Goal: Check status: Check status

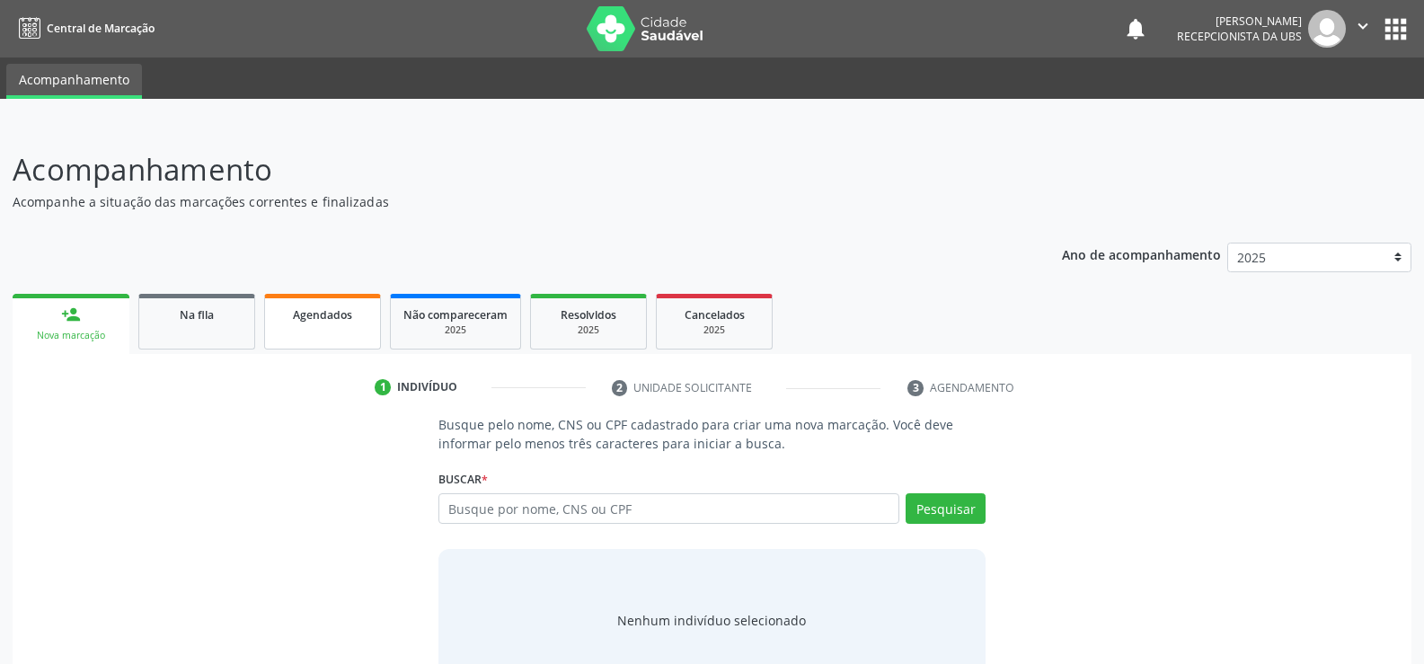
click at [315, 318] on span "Agendados" at bounding box center [322, 314] width 59 height 15
select select "9"
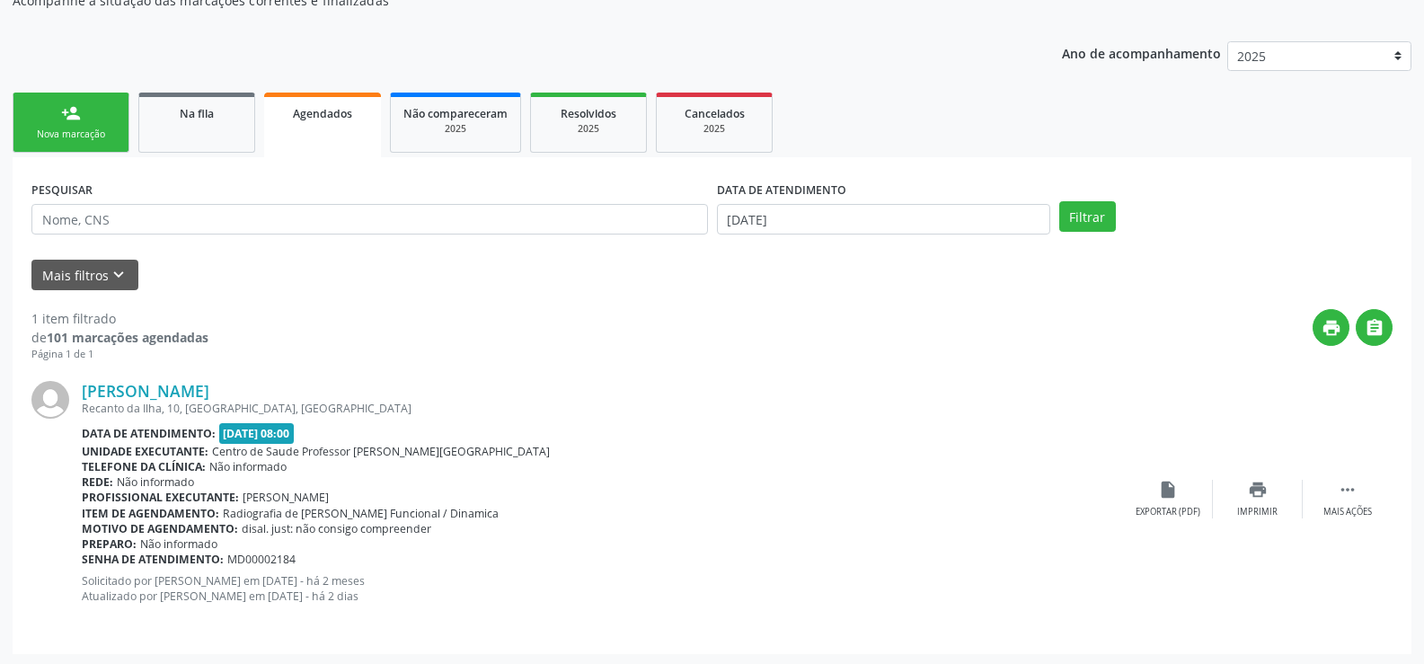
scroll to position [204, 0]
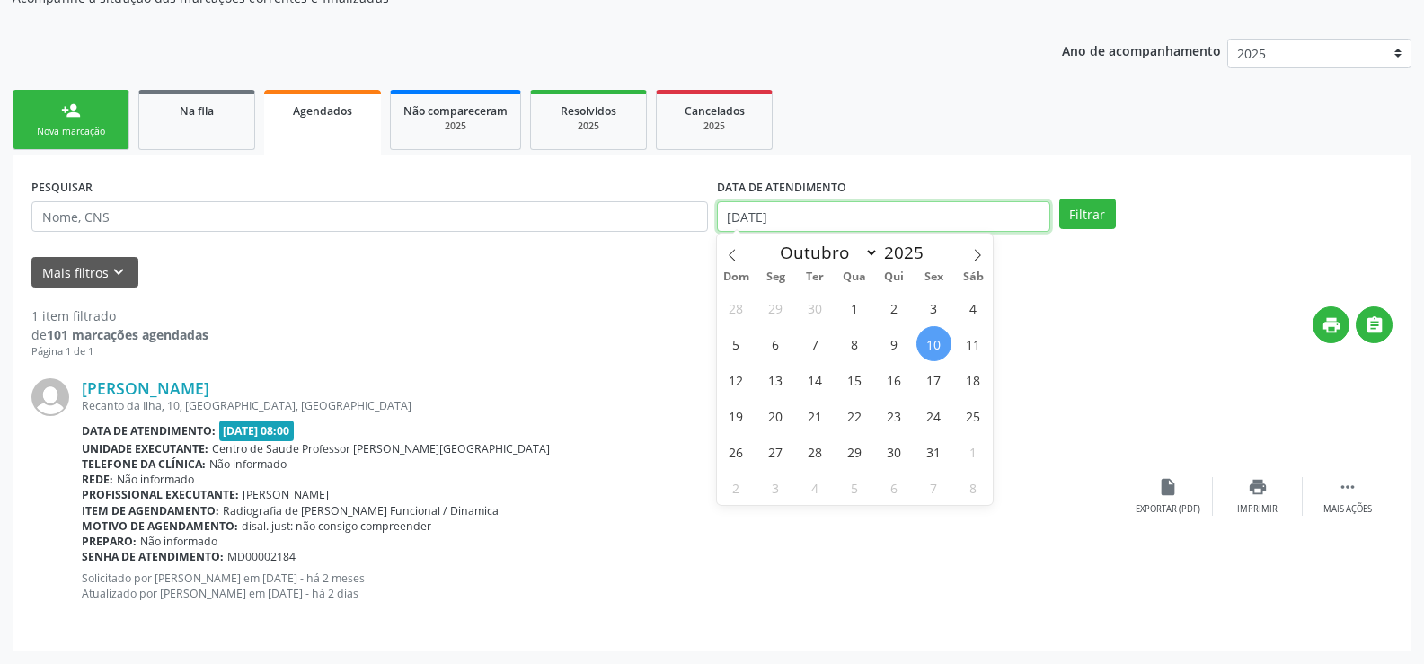
click at [923, 213] on input "[DATE]" at bounding box center [883, 216] width 333 height 31
click at [887, 453] on span "30" at bounding box center [894, 451] width 35 height 35
type input "30/10/2025"
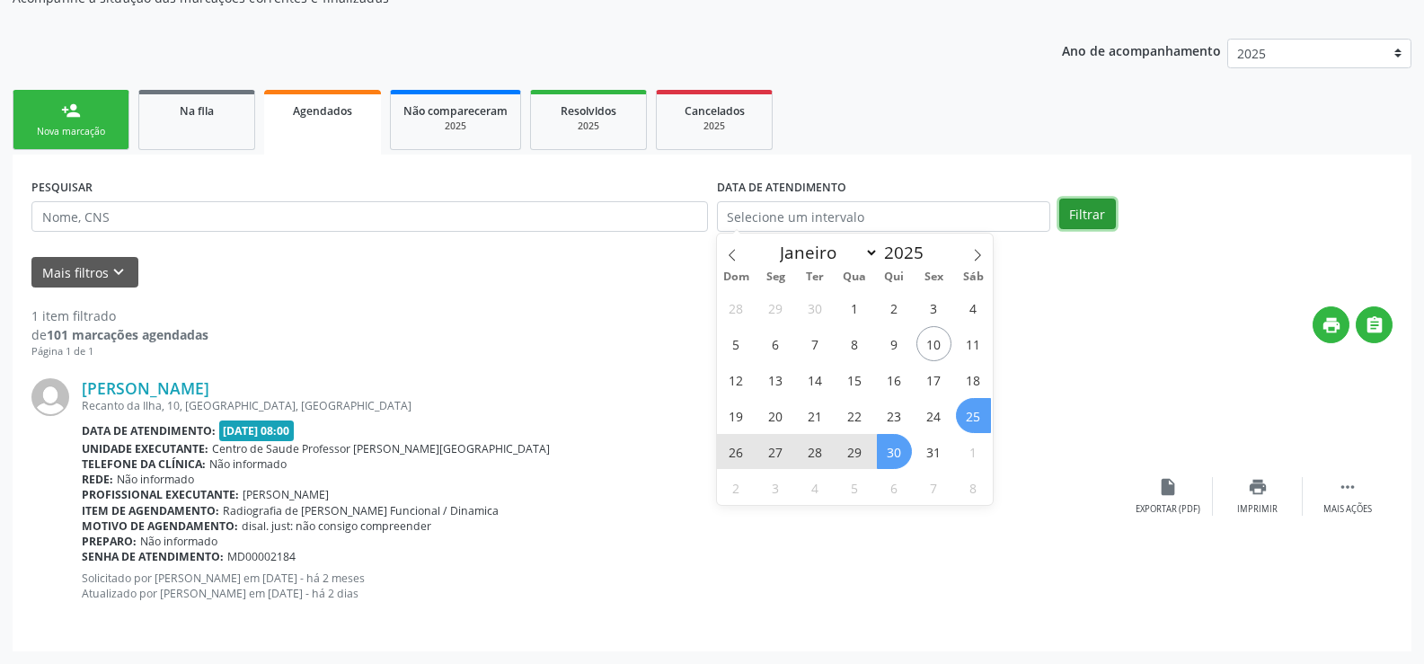
click at [1078, 218] on button "Filtrar" at bounding box center [1088, 214] width 57 height 31
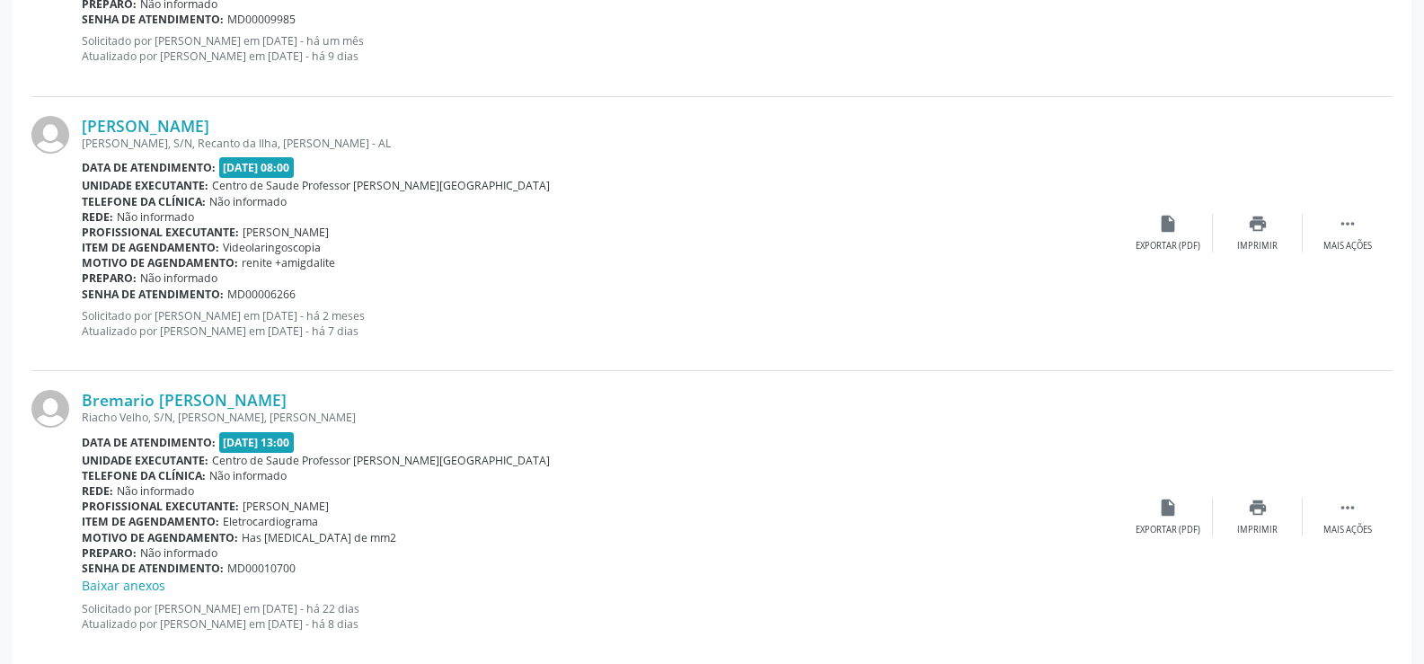
scroll to position [4102, 0]
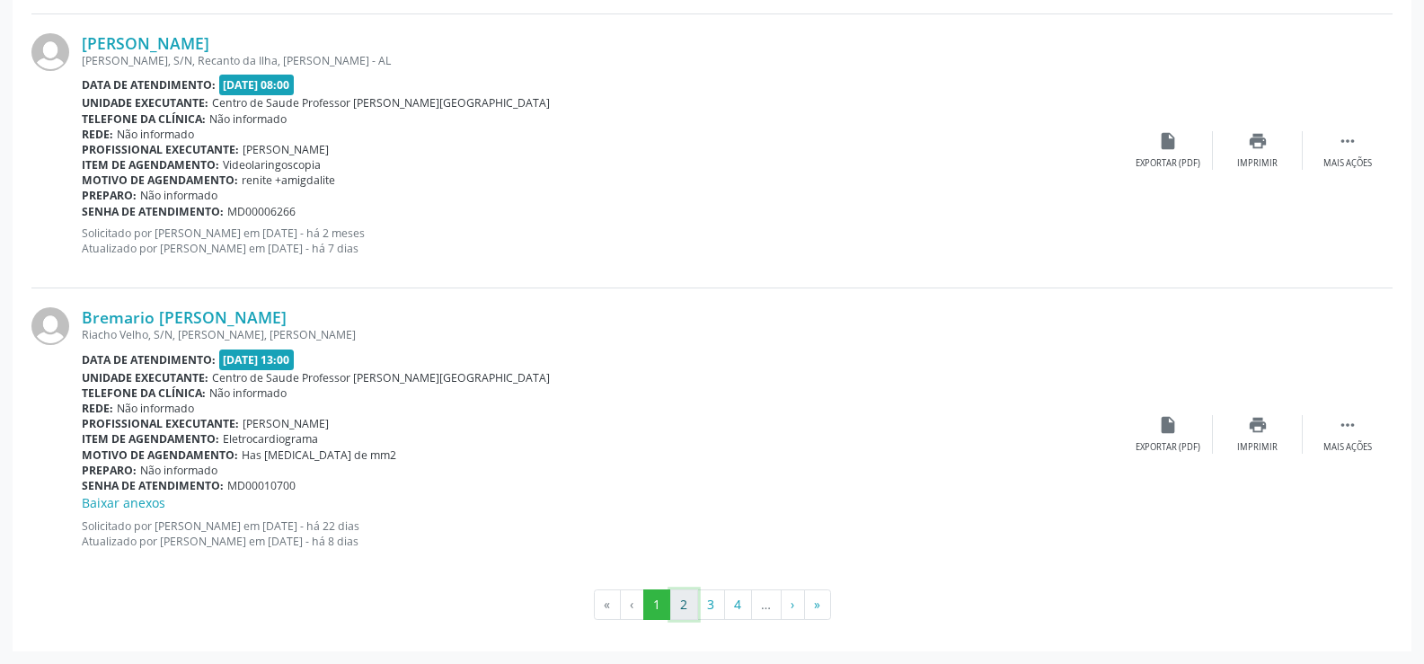
click at [675, 591] on button "2" at bounding box center [684, 605] width 28 height 31
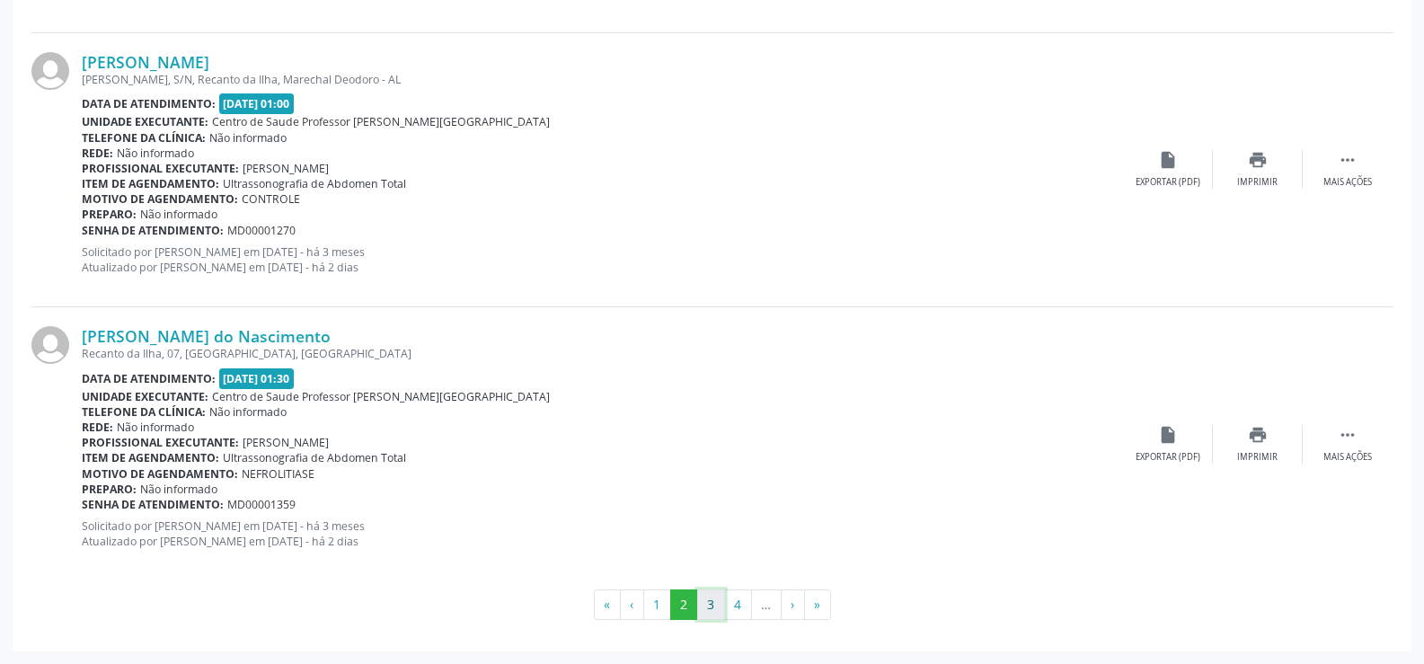
click at [714, 608] on button "3" at bounding box center [711, 605] width 28 height 31
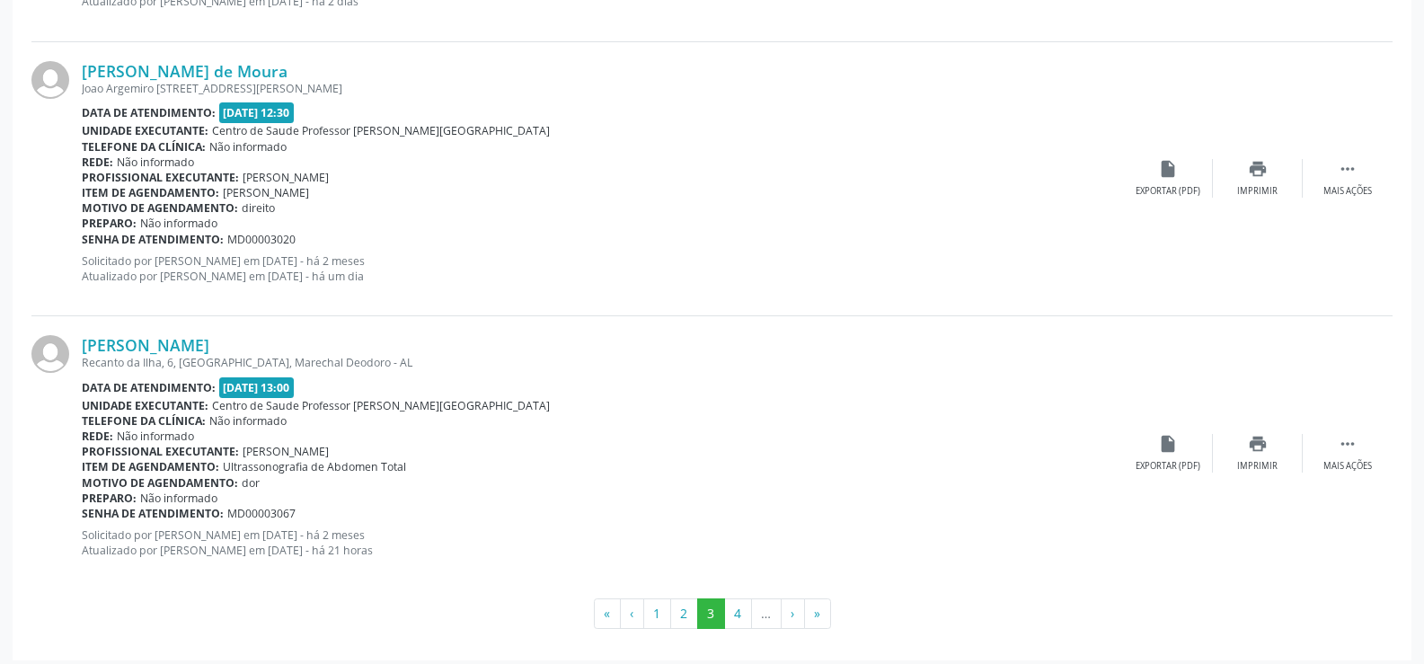
scroll to position [4083, 0]
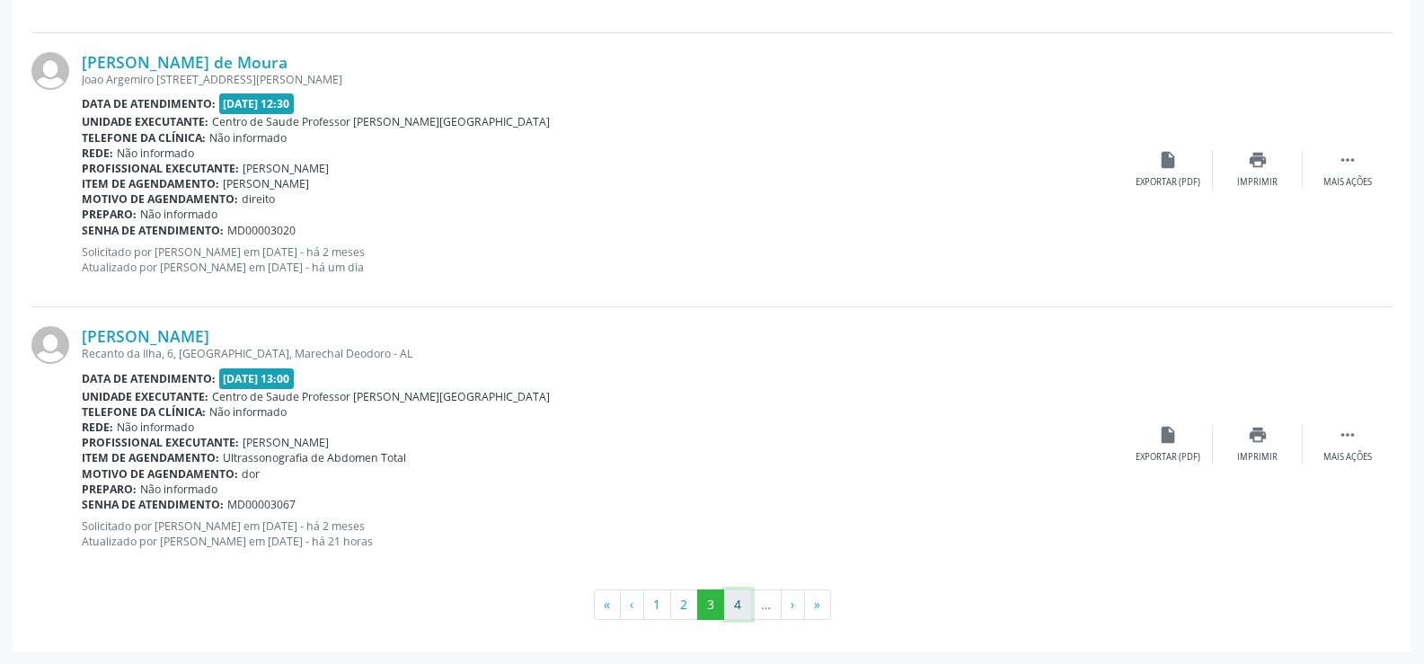
click at [739, 608] on button "4" at bounding box center [738, 605] width 28 height 31
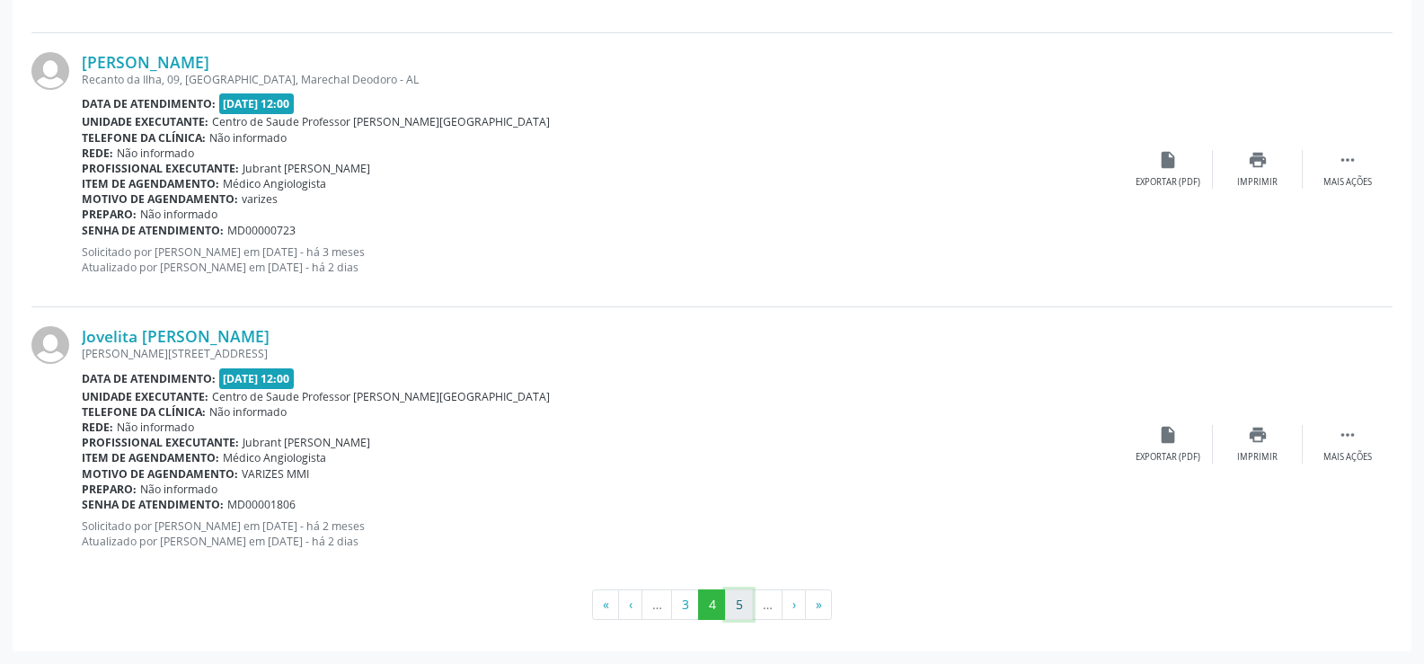
click at [736, 608] on button "5" at bounding box center [739, 605] width 28 height 31
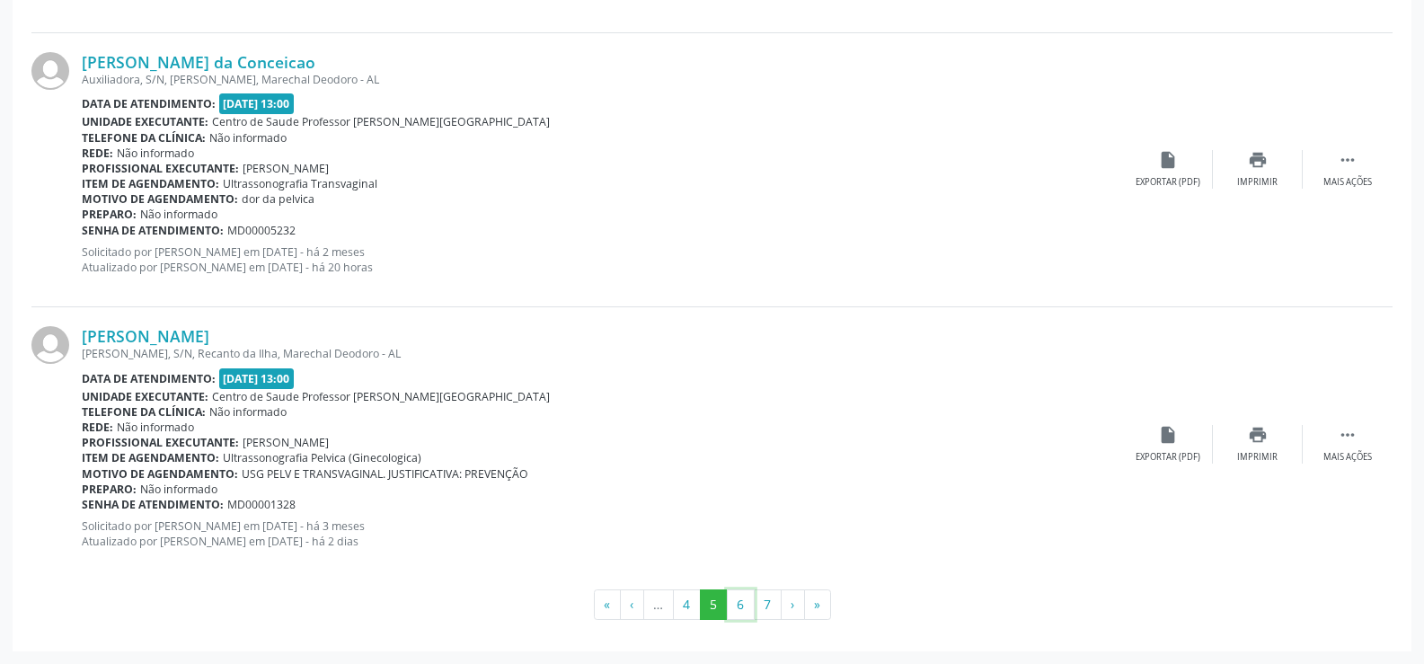
click at [735, 608] on button "6" at bounding box center [741, 605] width 28 height 31
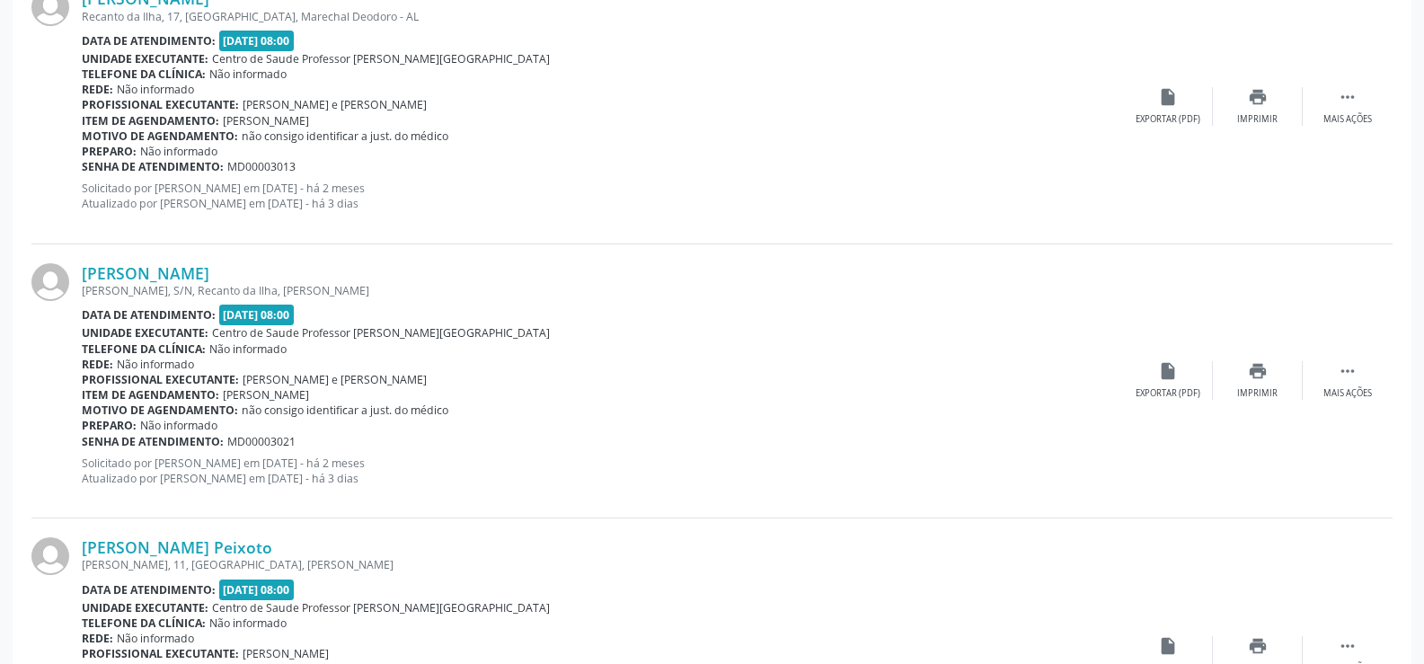
scroll to position [4158, 0]
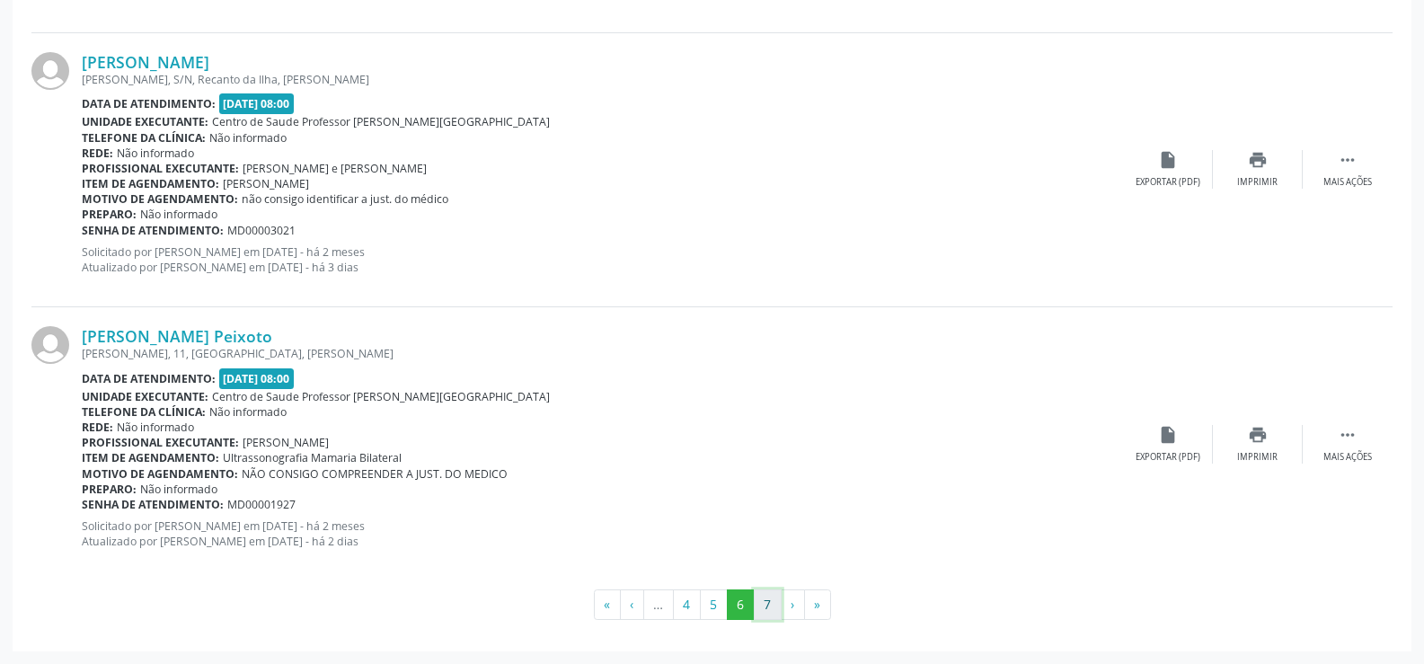
click at [763, 599] on button "7" at bounding box center [768, 605] width 28 height 31
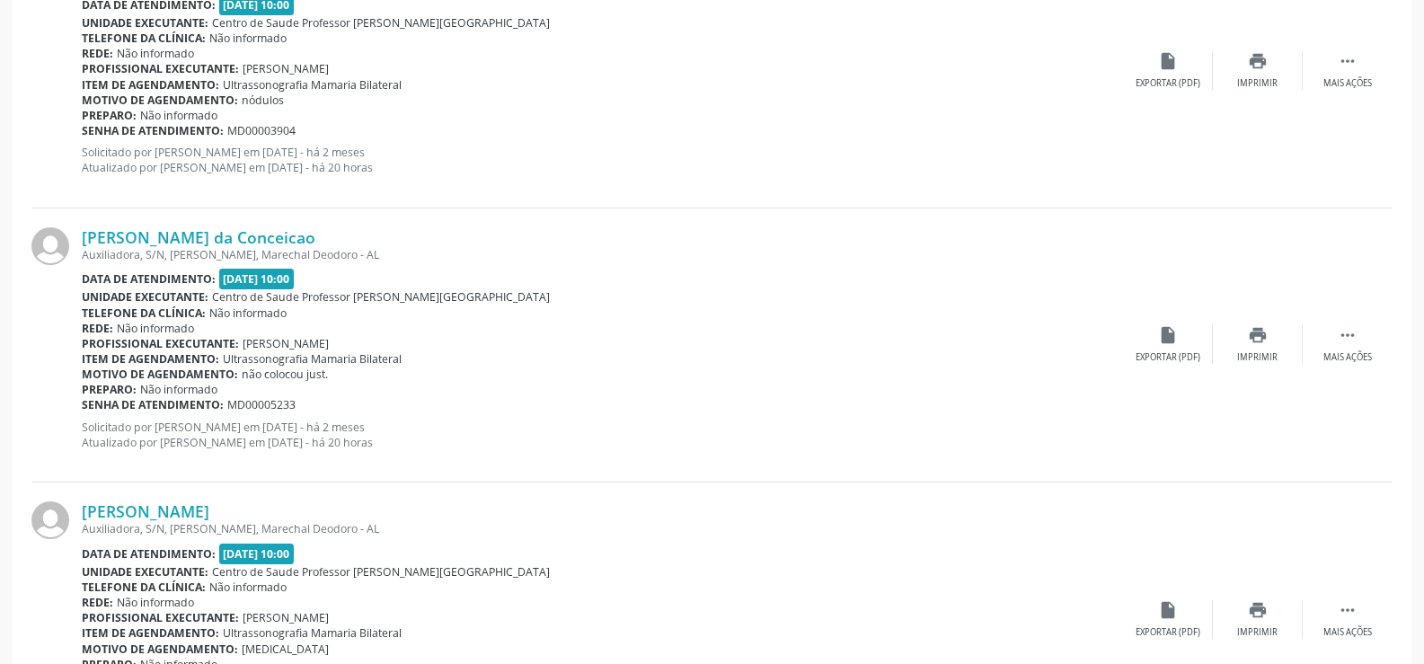
scroll to position [2086, 0]
